Goal: Find specific page/section: Find specific page/section

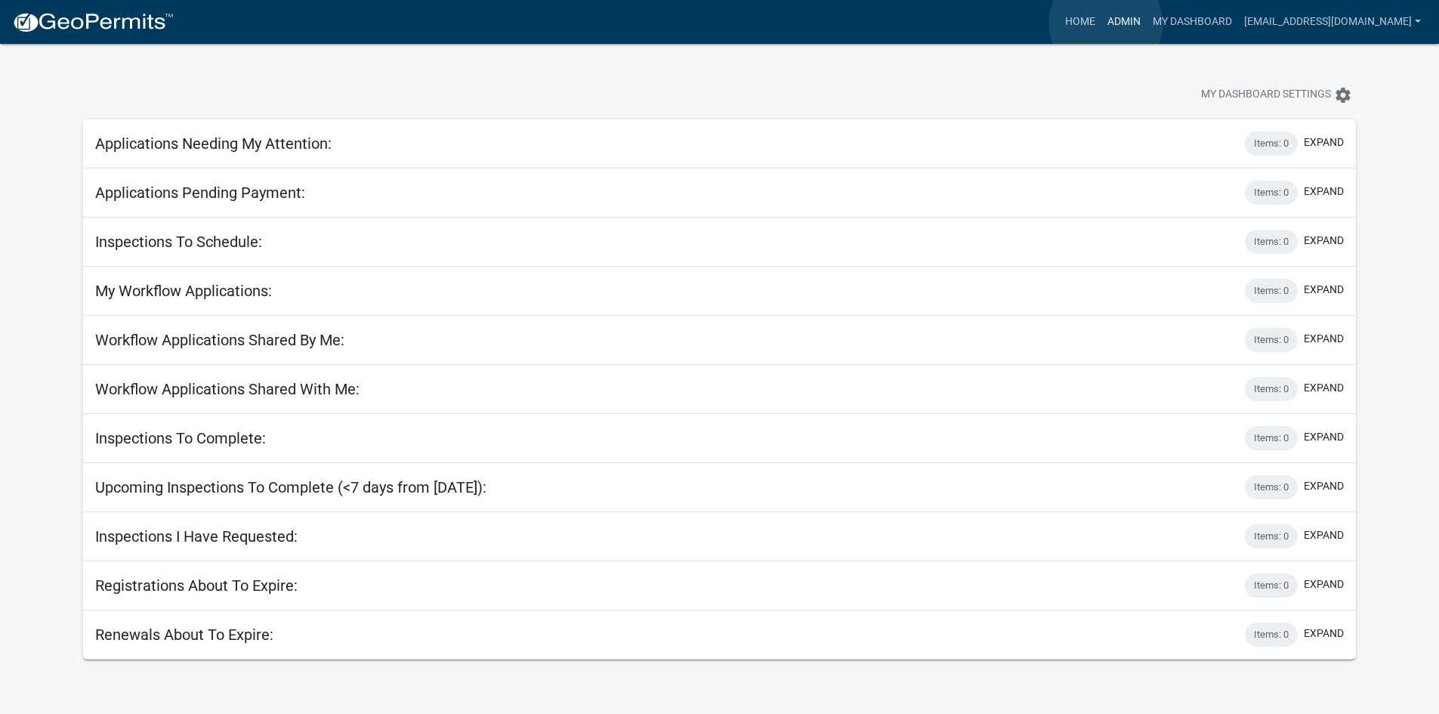
click at [1106, 23] on link "Admin" at bounding box center [1124, 22] width 45 height 29
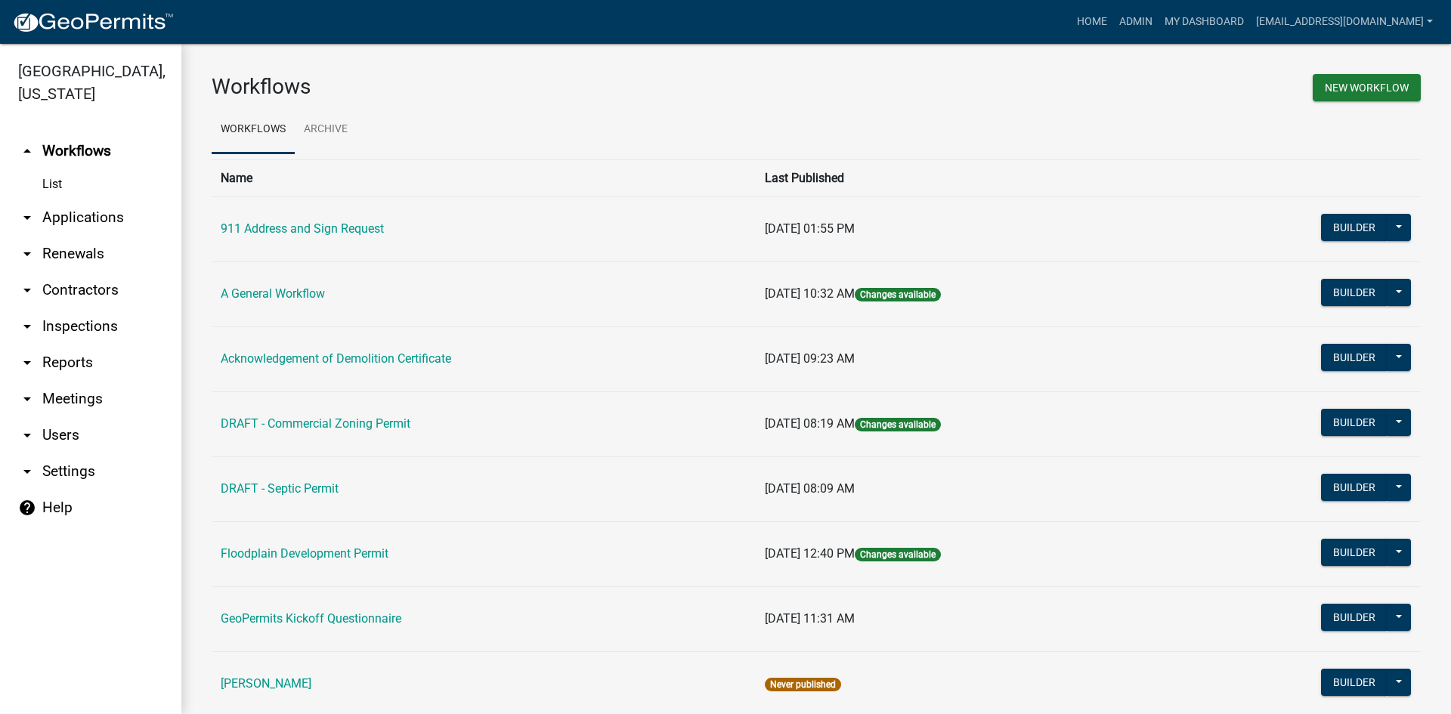
click at [99, 199] on link "arrow_drop_down Applications" at bounding box center [90, 217] width 181 height 36
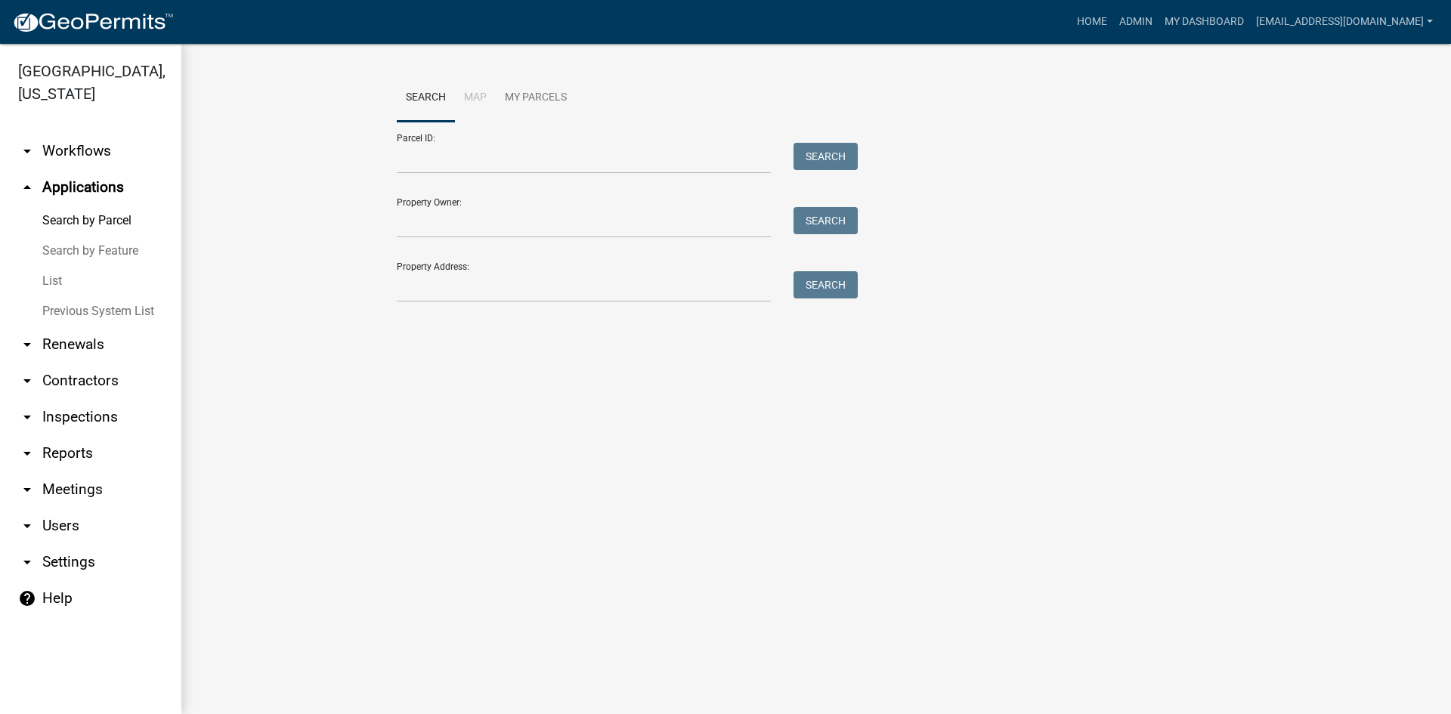
click at [54, 266] on link "List" at bounding box center [90, 281] width 181 height 30
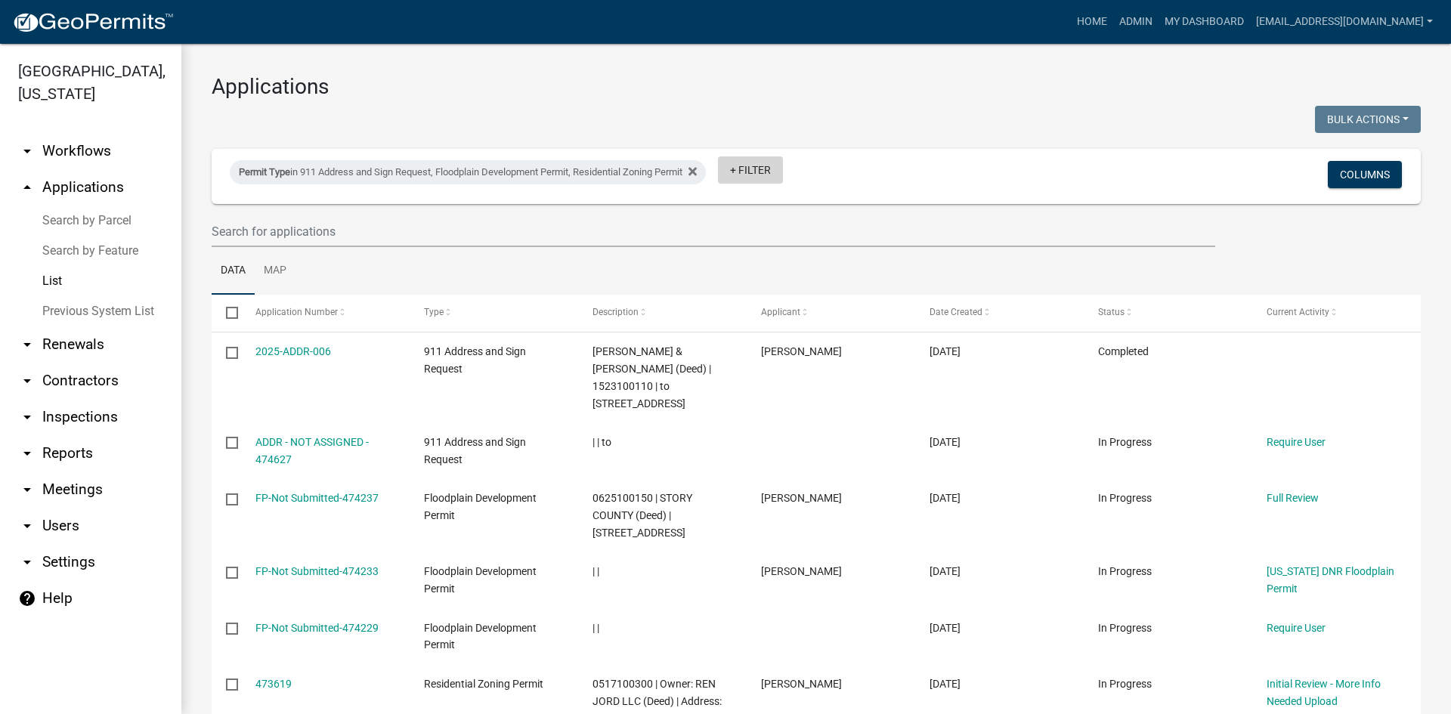
click at [762, 170] on link "+ Filter" at bounding box center [750, 169] width 65 height 27
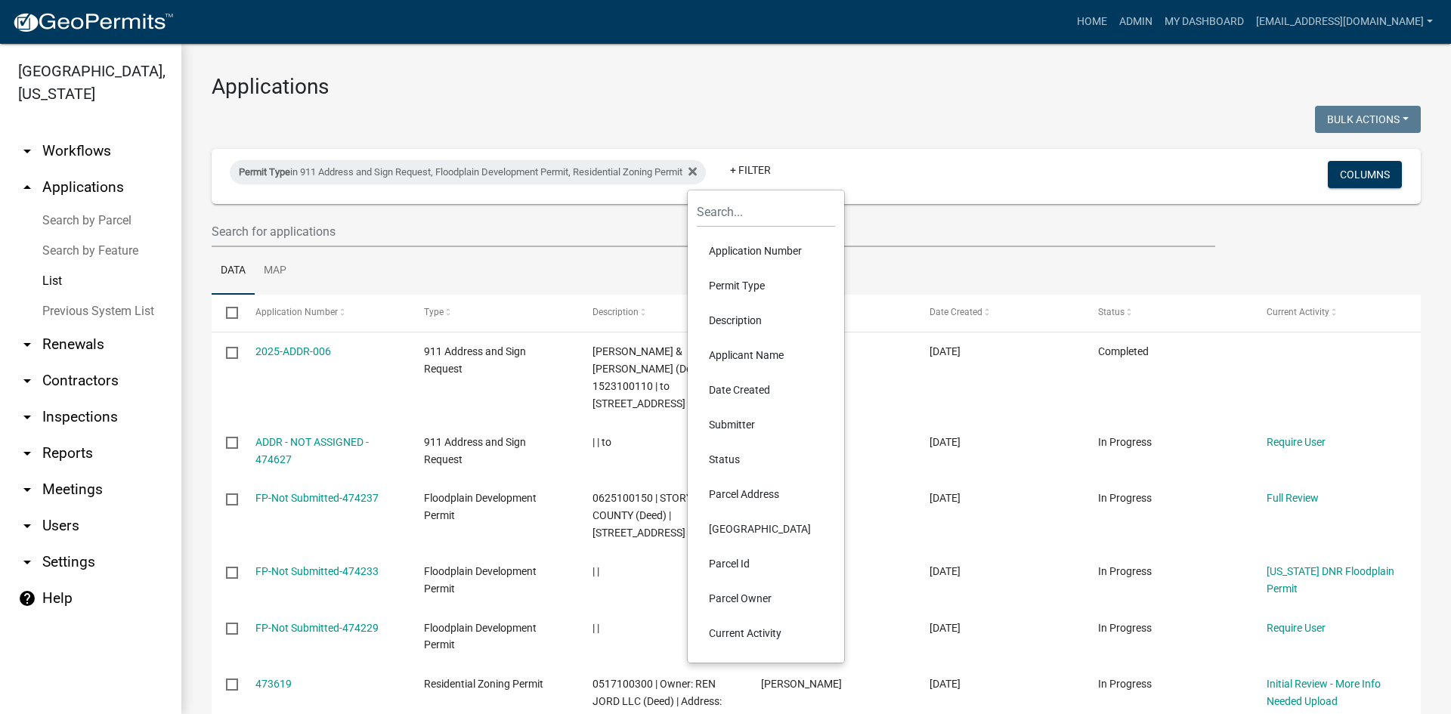
click at [744, 281] on li "Permit Type" at bounding box center [766, 285] width 138 height 35
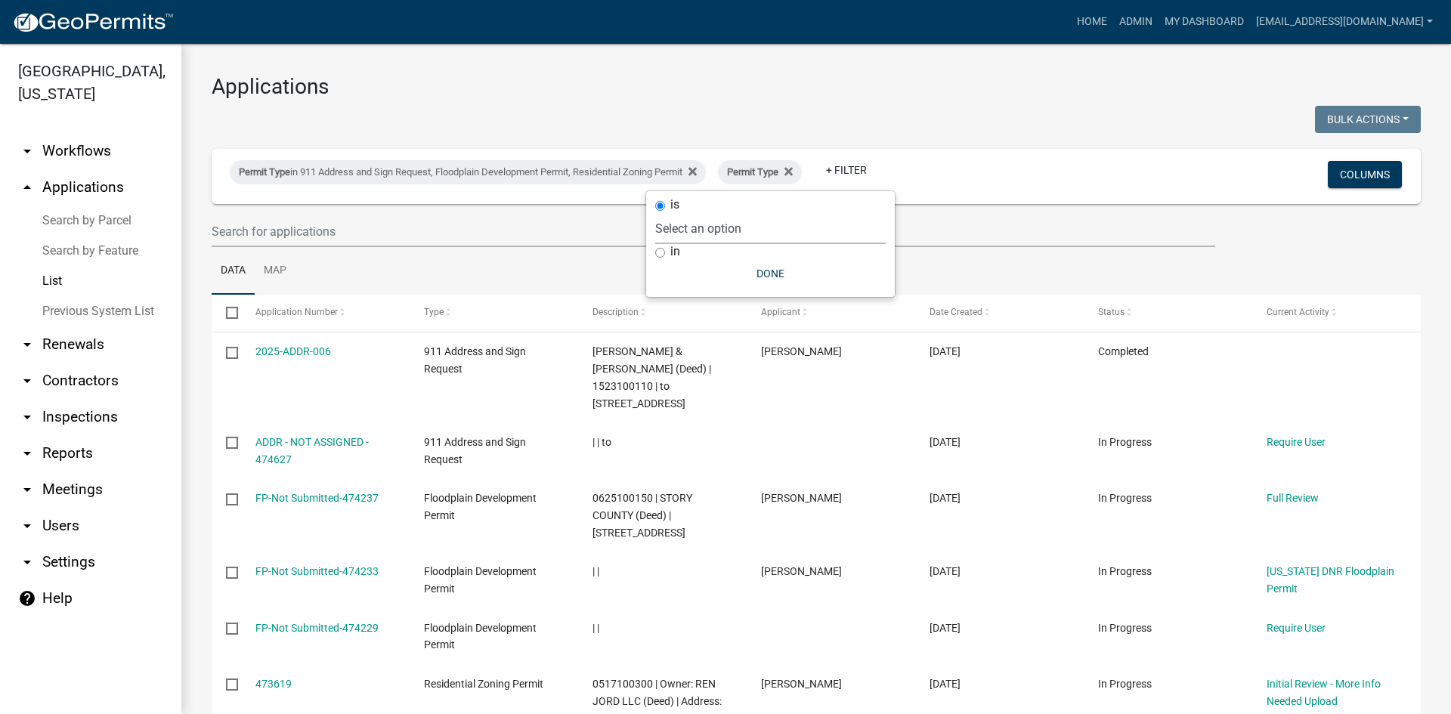
click at [700, 232] on select "Select an option 911 Address and Sign Request A General Workflow Acknowledgemen…" at bounding box center [770, 228] width 230 height 31
click at [728, 213] on select "Select an option 911 Address and Sign Request A General Workflow Acknowledgemen…" at bounding box center [770, 228] width 230 height 31
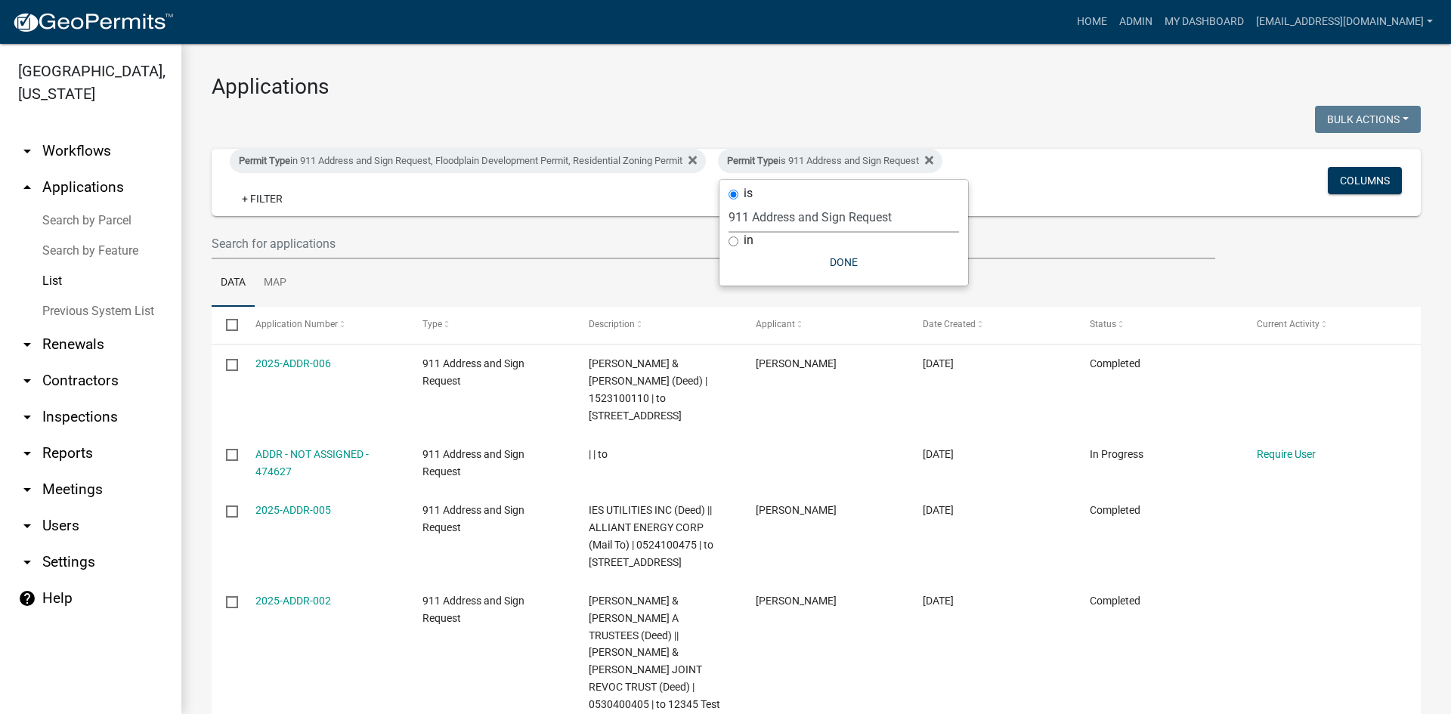
click at [919, 221] on select "Select an option 911 Address and Sign Request A General Workflow Acknowledgemen…" at bounding box center [843, 217] width 230 height 31
select select "c7cf062a-2365-4870-9dfe-261f508b84c7"
click at [728, 202] on select "Select an option 911 Address and Sign Request A General Workflow Acknowledgemen…" at bounding box center [843, 217] width 230 height 31
